Goal: Task Accomplishment & Management: Use online tool/utility

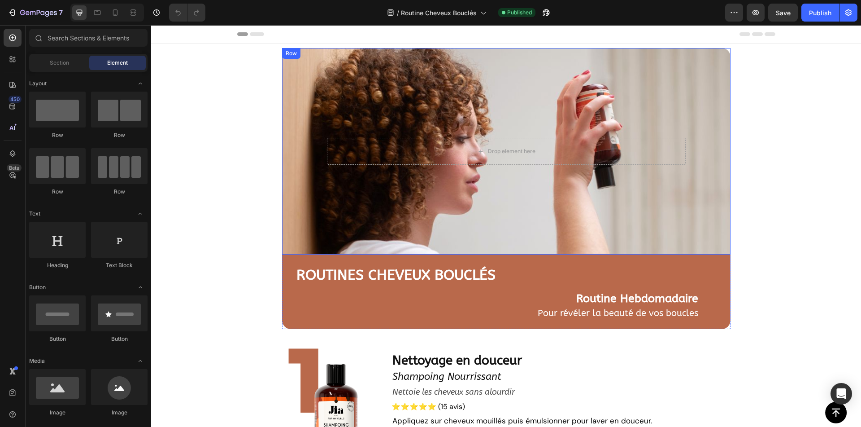
click at [305, 225] on div "Drop element here Row" at bounding box center [506, 151] width 449 height 206
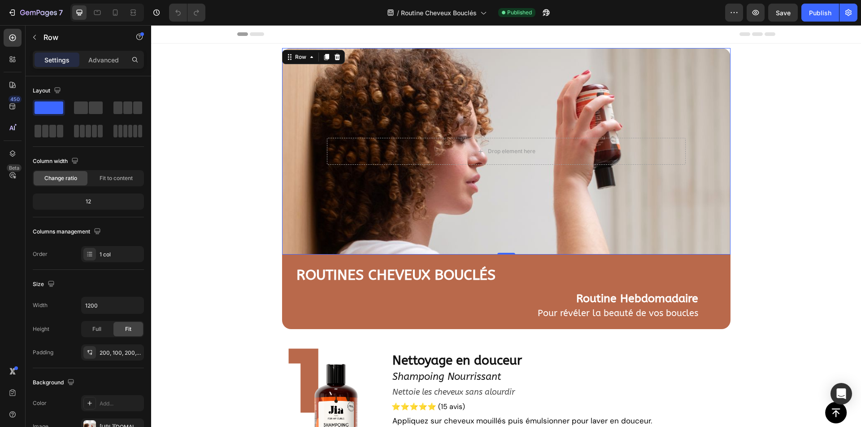
click at [436, 106] on div "Drop element here Row 0" at bounding box center [506, 151] width 449 height 206
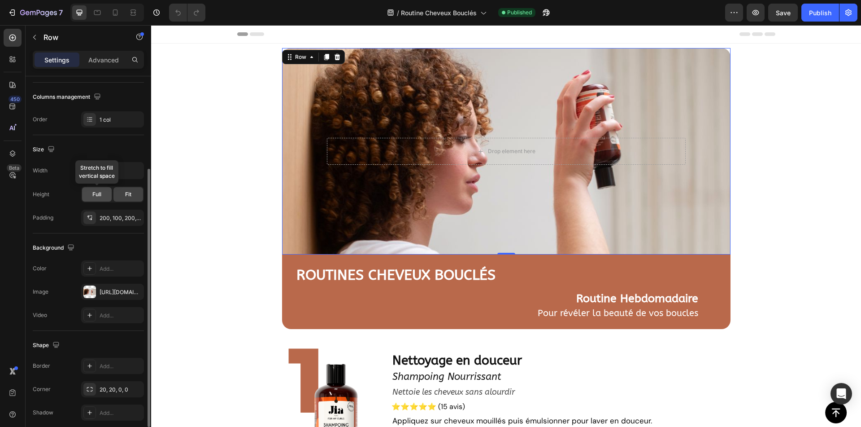
click at [96, 194] on span "Full" at bounding box center [96, 194] width 9 height 8
click at [122, 192] on div "Fit" at bounding box center [128, 194] width 30 height 14
click at [96, 191] on span "Full" at bounding box center [96, 194] width 9 height 8
click at [118, 216] on div "200, 100, 200, 100" at bounding box center [113, 218] width 26 height 8
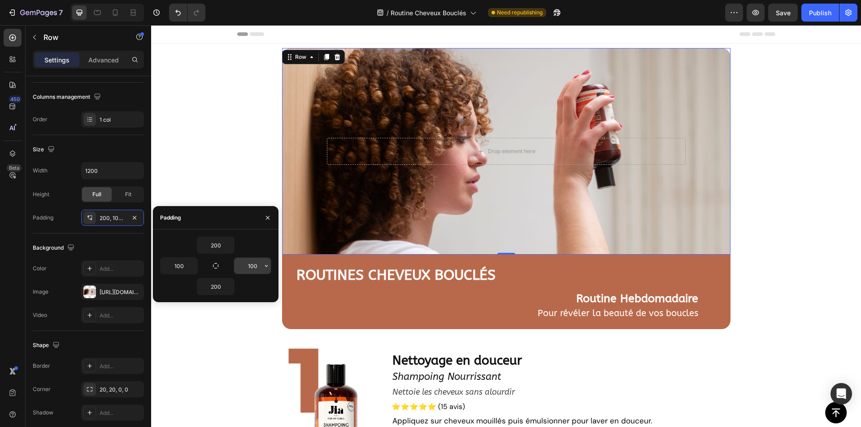
click at [255, 267] on input "100" at bounding box center [252, 265] width 37 height 16
click at [267, 269] on icon "button" at bounding box center [266, 265] width 7 height 7
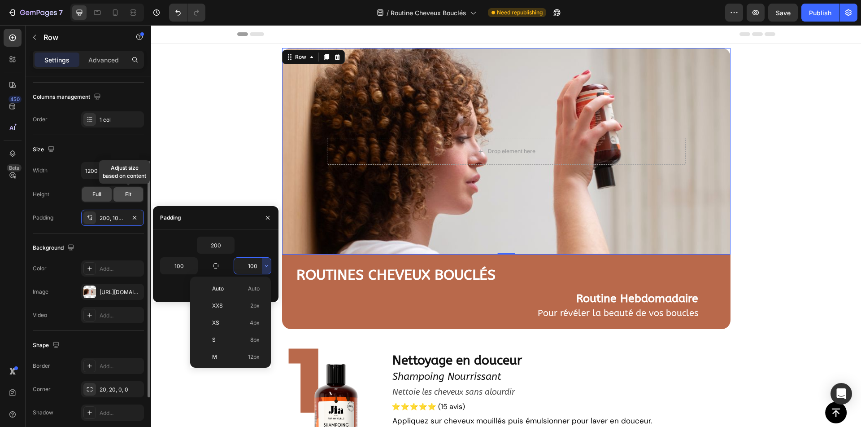
click at [126, 196] on span "Fit" at bounding box center [128, 194] width 6 height 8
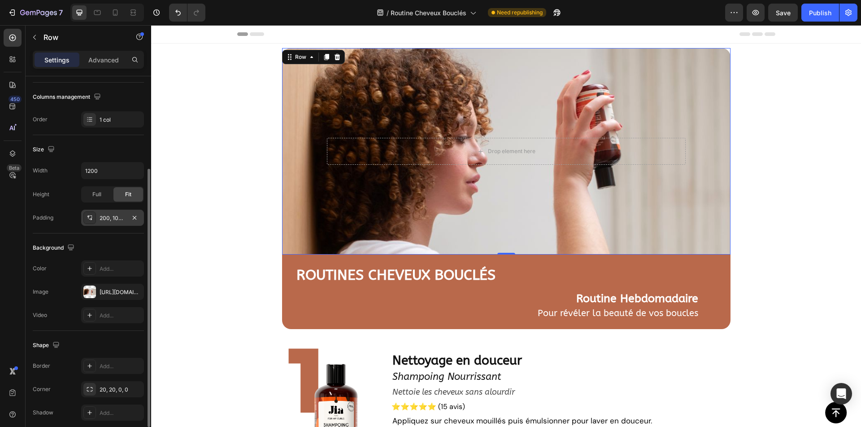
click at [119, 219] on div "200, 100, 200, 100" at bounding box center [113, 218] width 26 height 8
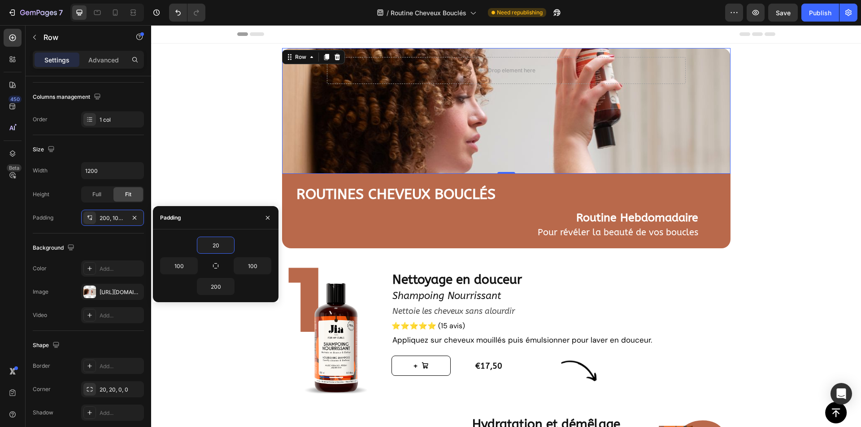
type input "200"
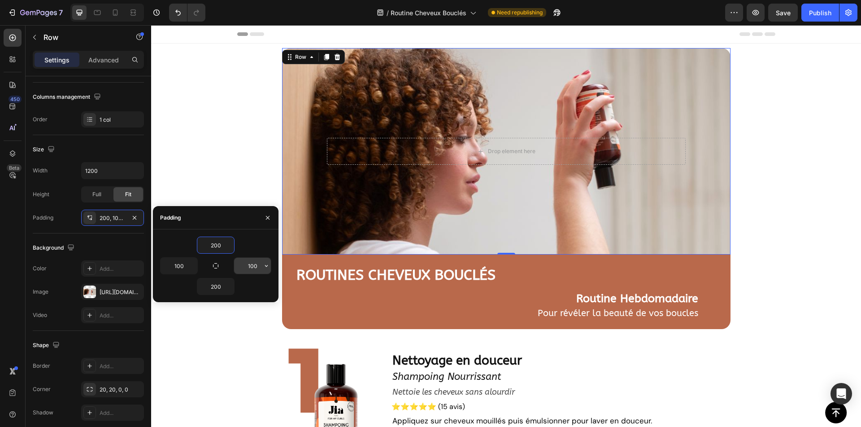
click at [254, 266] on input "100" at bounding box center [252, 265] width 37 height 16
type input "100"
click at [191, 263] on icon "button" at bounding box center [192, 265] width 7 height 7
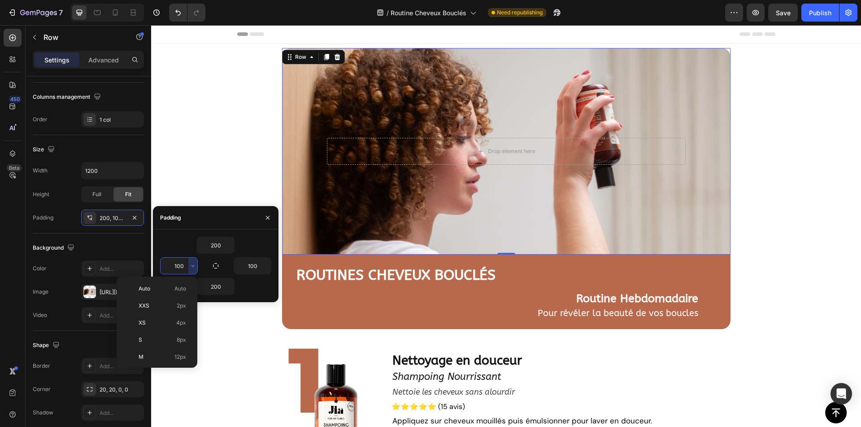
click at [181, 262] on input "100" at bounding box center [179, 265] width 37 height 16
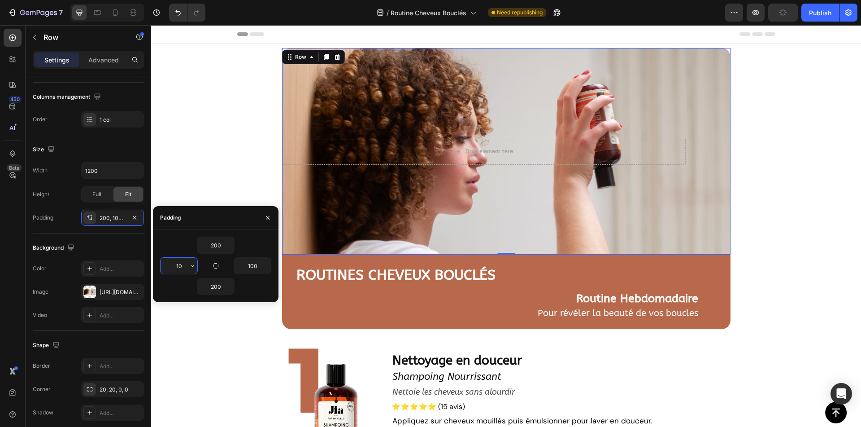
type input "100"
click at [217, 282] on input "200" at bounding box center [215, 286] width 37 height 16
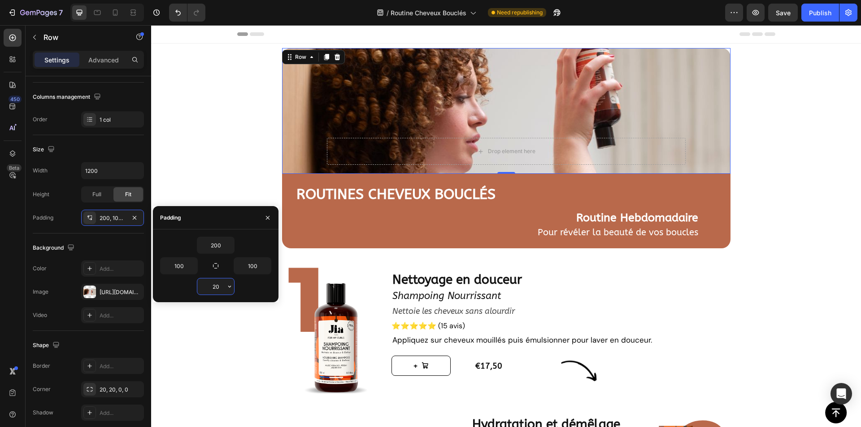
type input "200"
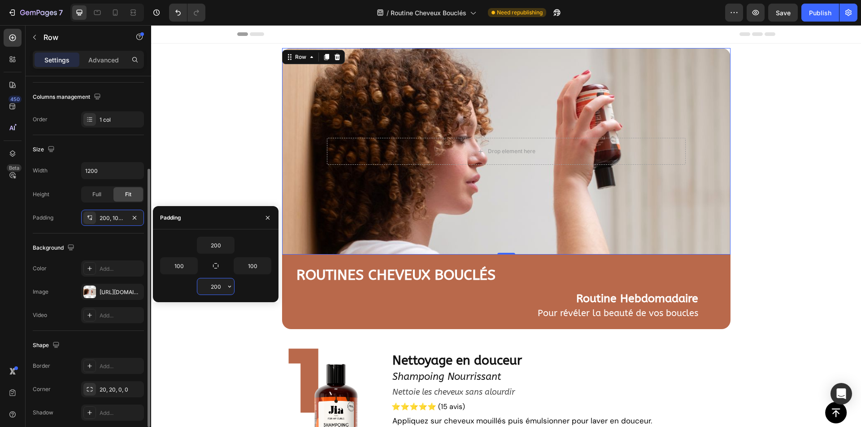
scroll to position [171, 0]
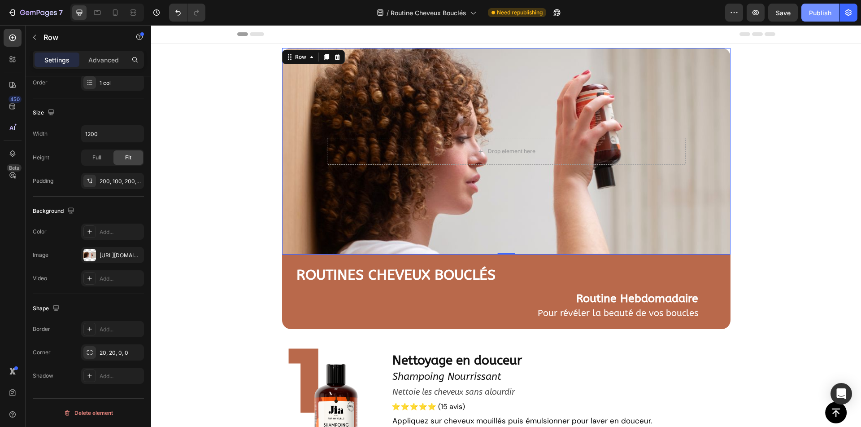
click at [824, 13] on div "Publish" at bounding box center [820, 12] width 22 height 9
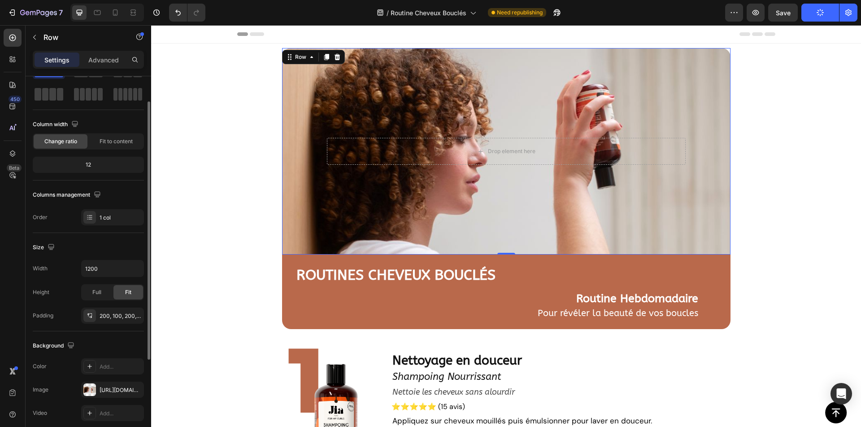
scroll to position [0, 0]
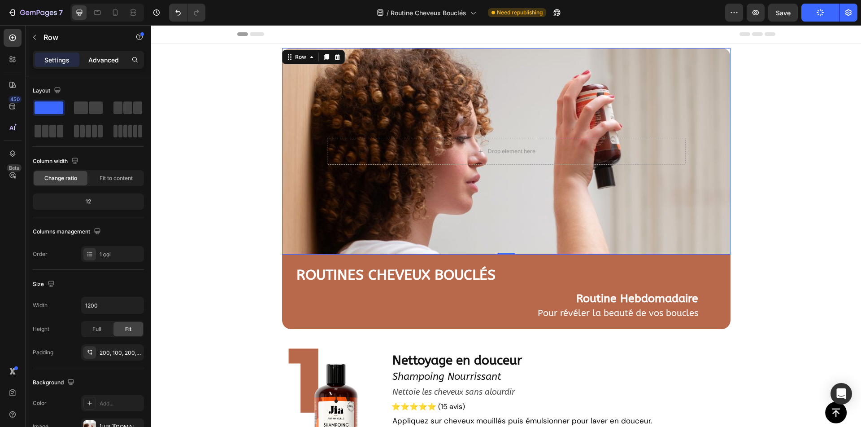
click at [109, 60] on p "Advanced" at bounding box center [103, 59] width 31 height 9
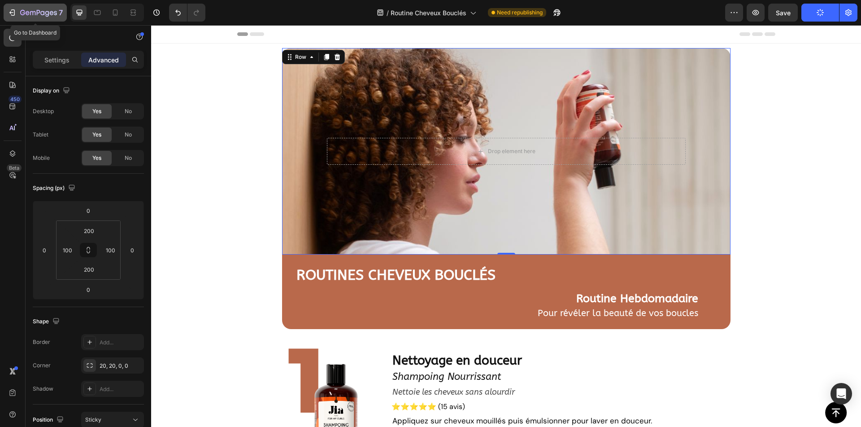
click at [15, 13] on icon "button" at bounding box center [13, 12] width 4 height 6
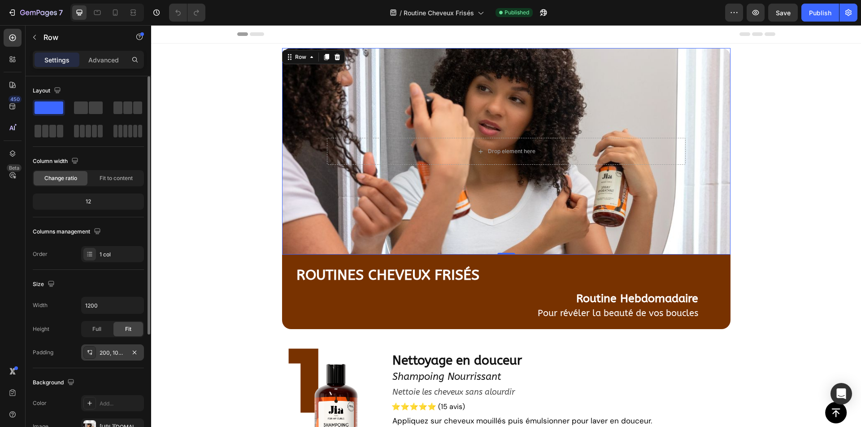
click at [113, 354] on div "200, 100, 200, 100" at bounding box center [113, 353] width 26 height 8
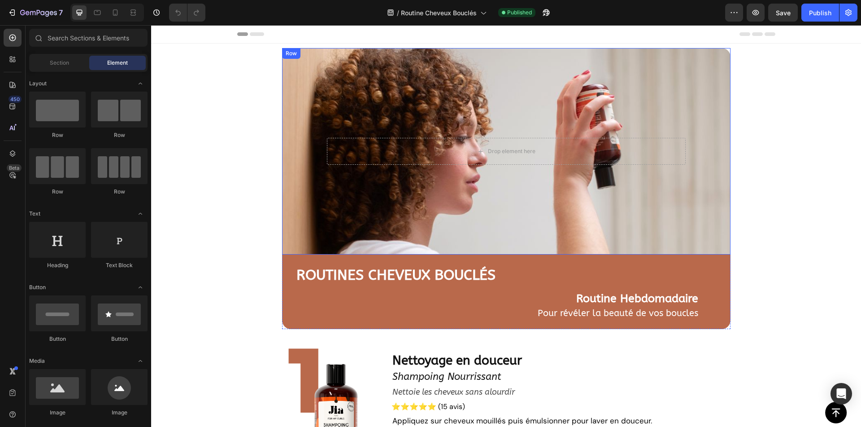
click at [395, 107] on div "Drop element here Row" at bounding box center [506, 151] width 449 height 206
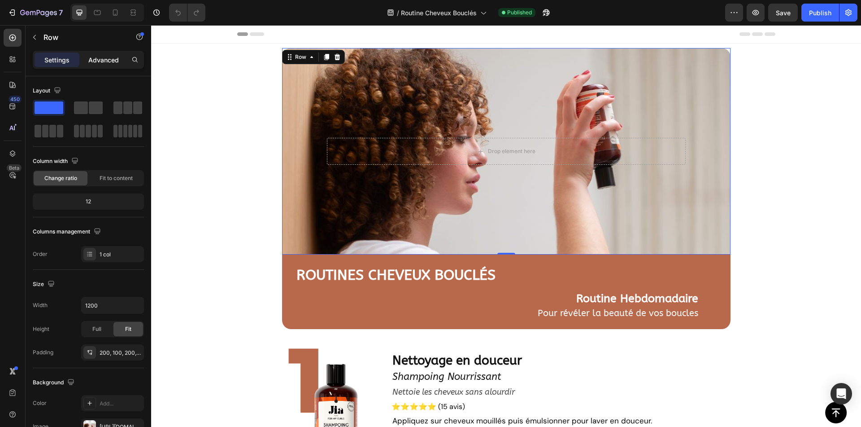
click at [93, 63] on p "Advanced" at bounding box center [103, 59] width 31 height 9
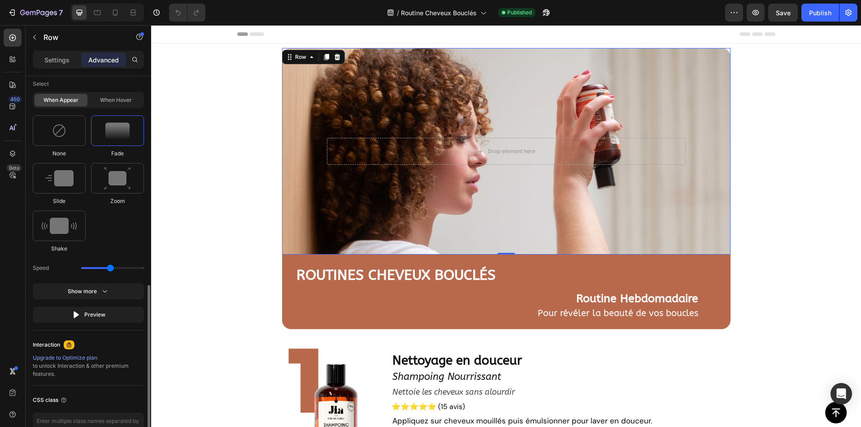
scroll to position [593, 0]
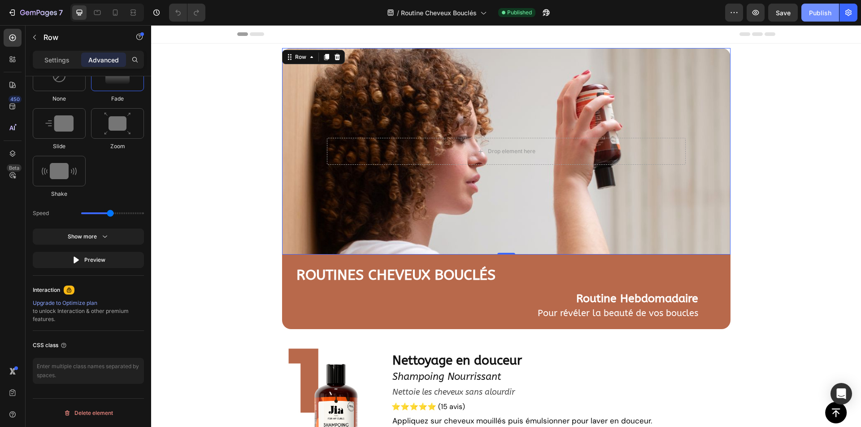
click at [819, 13] on div "Publish" at bounding box center [820, 12] width 22 height 9
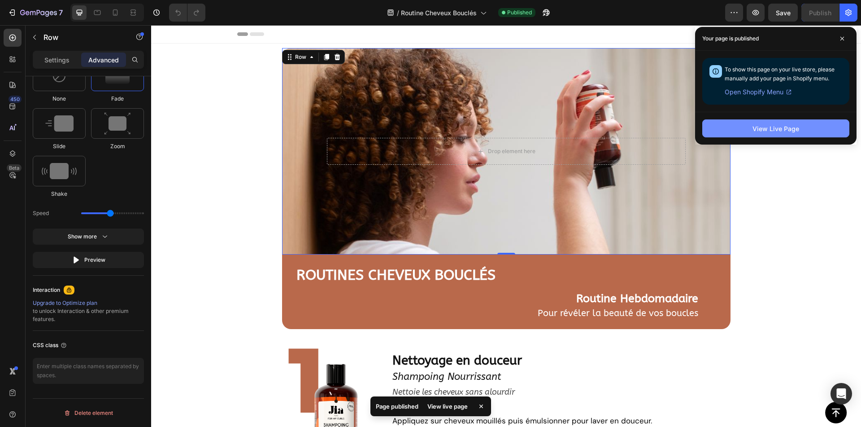
click at [727, 129] on button "View Live Page" at bounding box center [775, 128] width 147 height 18
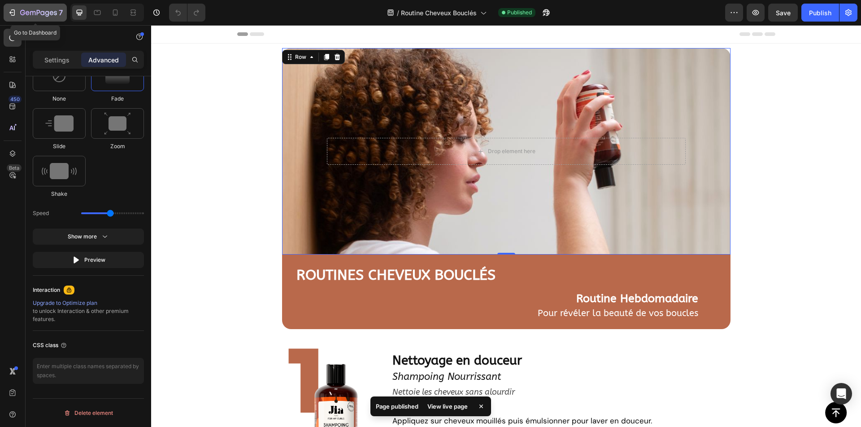
click at [17, 8] on div "7" at bounding box center [35, 12] width 55 height 11
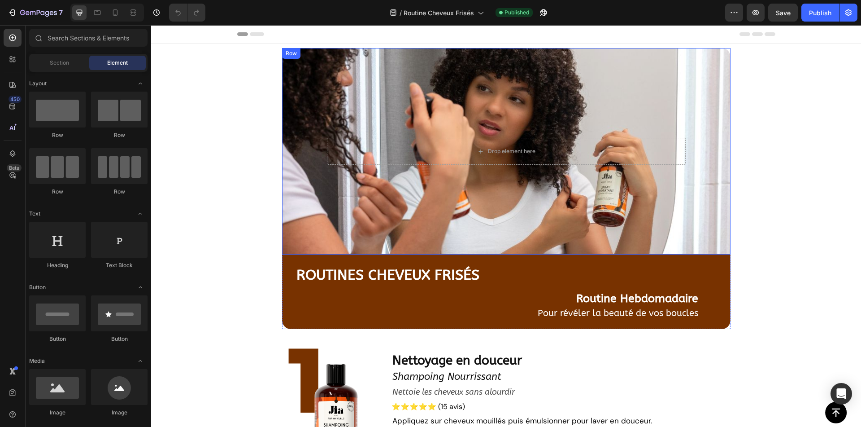
drag, startPoint x: 349, startPoint y: 104, endPoint x: 169, endPoint y: 88, distance: 180.5
click at [349, 104] on div "Drop element here Row" at bounding box center [506, 151] width 449 height 206
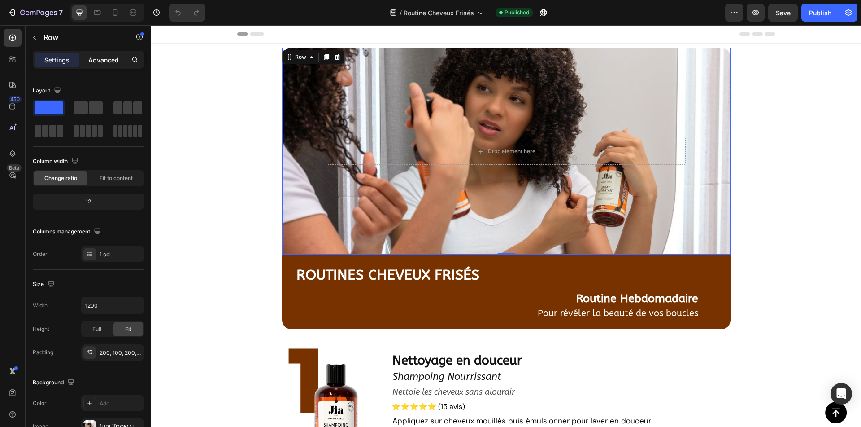
click at [99, 60] on p "Advanced" at bounding box center [103, 59] width 31 height 9
